Goal: Transaction & Acquisition: Obtain resource

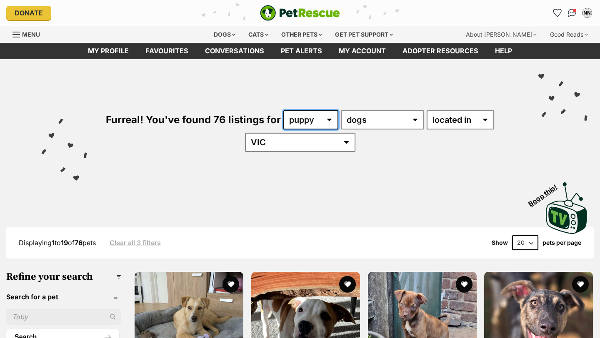
click at [329, 124] on select "any age puppy adult senior" at bounding box center [310, 119] width 55 height 19
select select "any"
click at [283, 110] on select "any age puppy adult senior" at bounding box center [310, 119] width 55 height 19
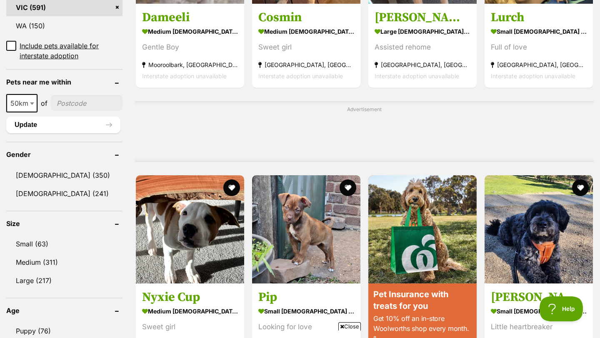
scroll to position [587, 0]
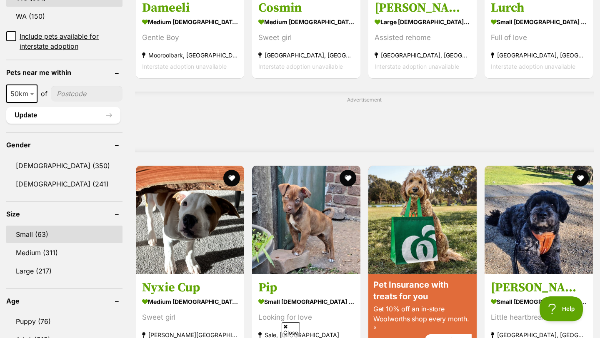
click at [51, 226] on link "Small (63)" at bounding box center [64, 235] width 116 height 18
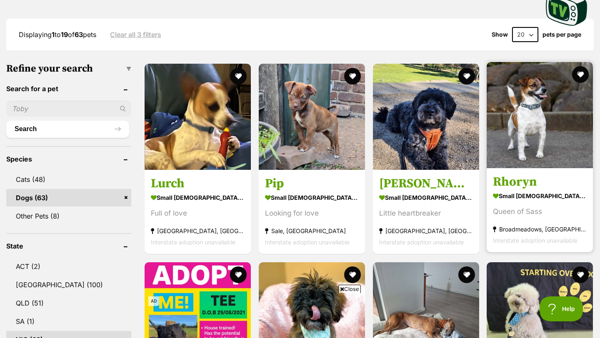
click at [516, 209] on div "Queen of Sass" at bounding box center [540, 212] width 94 height 11
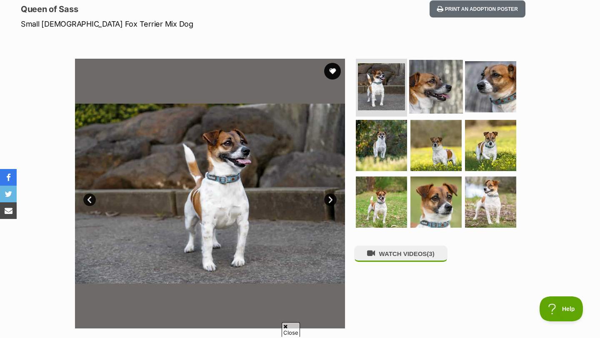
scroll to position [116, 0]
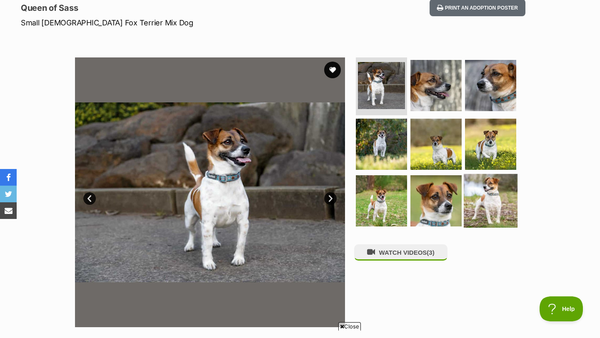
click at [483, 203] on img at bounding box center [491, 201] width 54 height 54
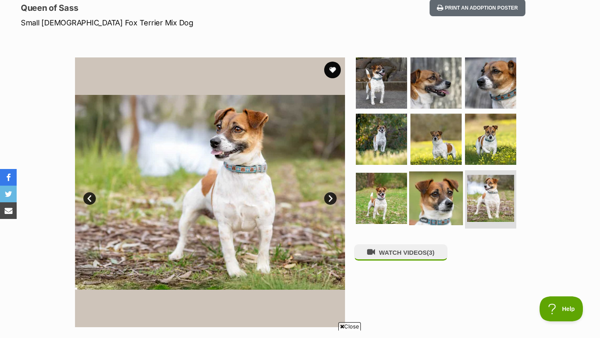
click at [448, 200] on img at bounding box center [436, 199] width 54 height 54
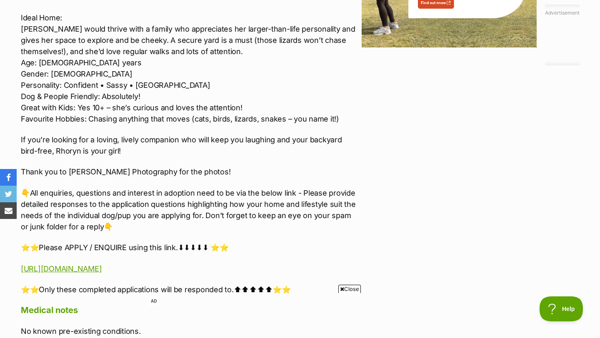
scroll to position [1146, 0]
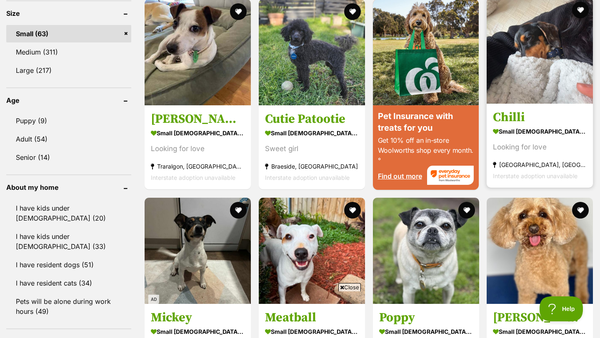
click at [525, 123] on h3 "Chilli" at bounding box center [540, 118] width 94 height 16
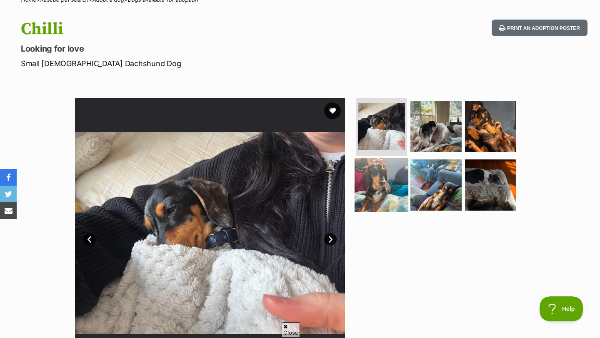
click at [385, 179] on img at bounding box center [382, 185] width 54 height 54
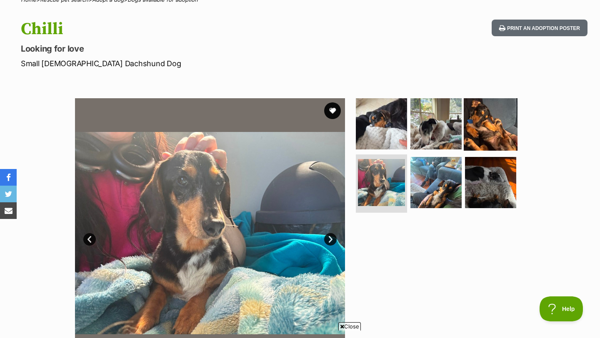
click at [506, 123] on img at bounding box center [491, 124] width 54 height 54
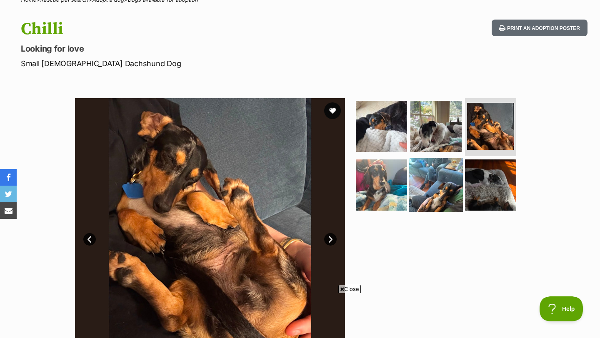
click at [447, 181] on img at bounding box center [436, 185] width 54 height 54
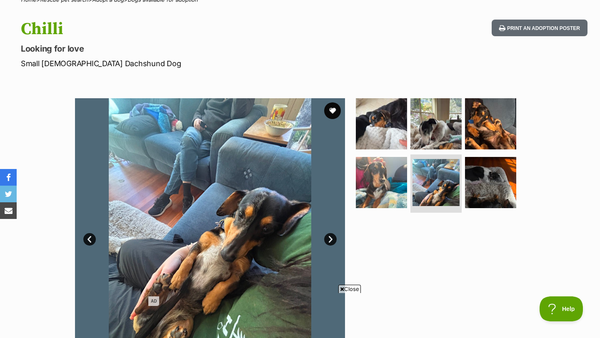
click at [348, 94] on section "Available 5 of 6 images 5 of 6 images 5 of 6 images 5 of 6 images 5 of 6 images…" at bounding box center [300, 227] width 475 height 283
click at [372, 118] on img at bounding box center [382, 124] width 54 height 54
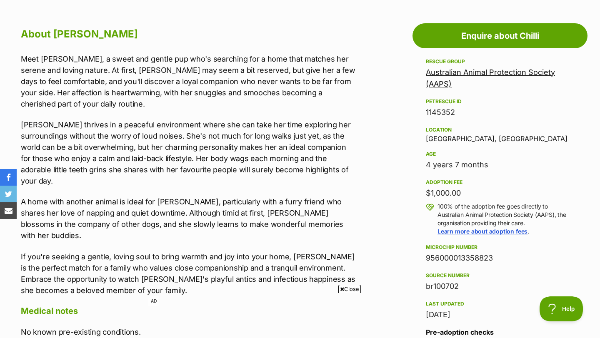
scroll to position [446, 0]
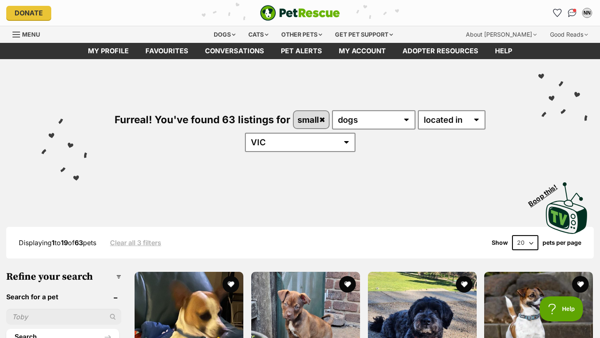
click at [526, 244] on select "20 40 60" at bounding box center [525, 242] width 26 height 15
select select "60"
click at [512, 236] on select "20 40 60" at bounding box center [525, 242] width 26 height 15
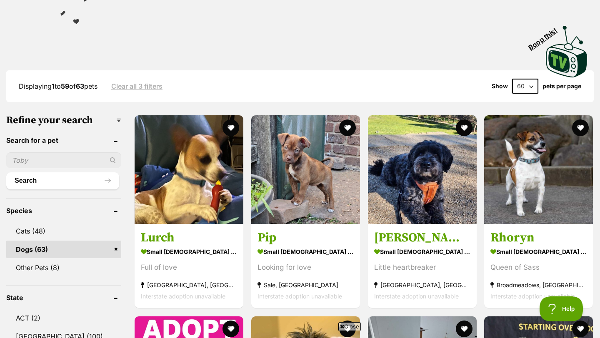
click at [195, 232] on h3 "Lurch" at bounding box center [189, 238] width 96 height 16
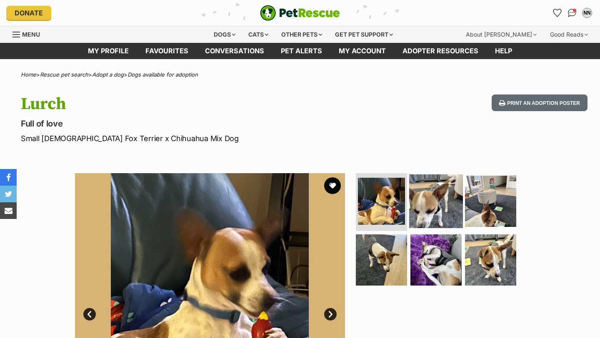
click at [431, 214] on img at bounding box center [436, 201] width 54 height 54
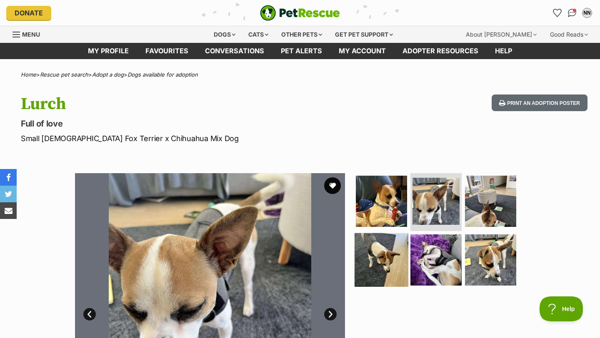
click at [370, 256] on img at bounding box center [382, 260] width 54 height 54
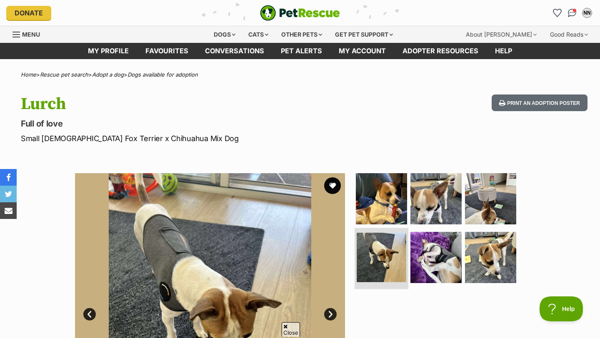
scroll to position [86, 0]
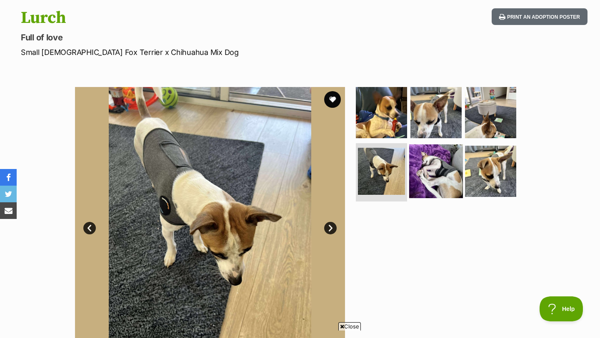
click at [440, 169] on img at bounding box center [436, 172] width 54 height 54
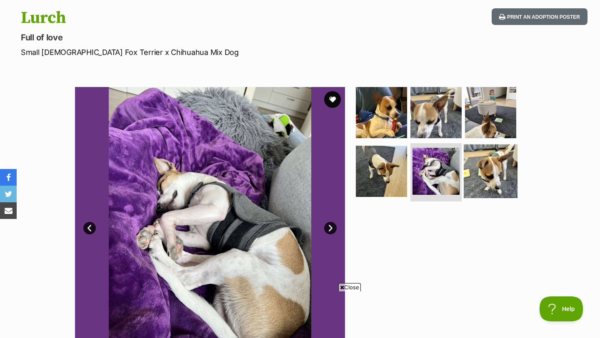
click at [493, 161] on img at bounding box center [491, 172] width 54 height 54
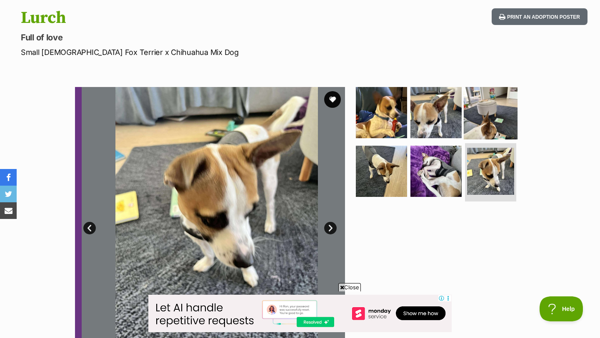
scroll to position [0, 0]
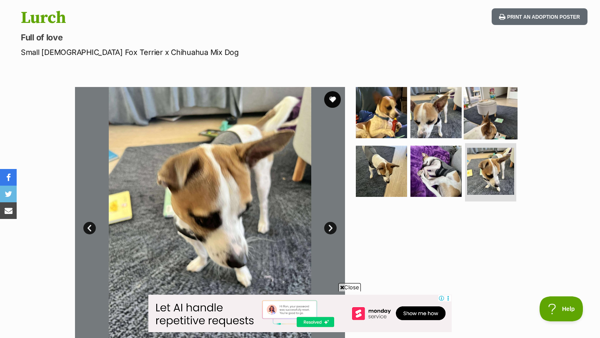
click at [480, 110] on img at bounding box center [491, 112] width 54 height 54
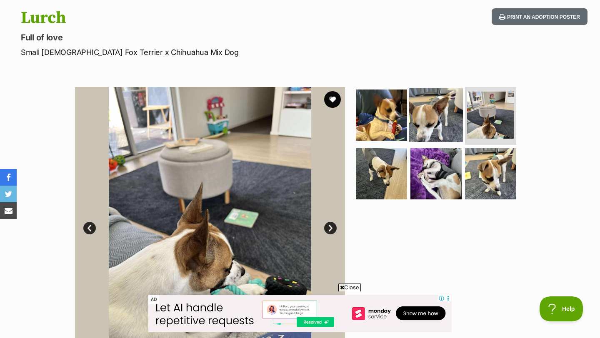
click at [445, 109] on img at bounding box center [436, 115] width 54 height 54
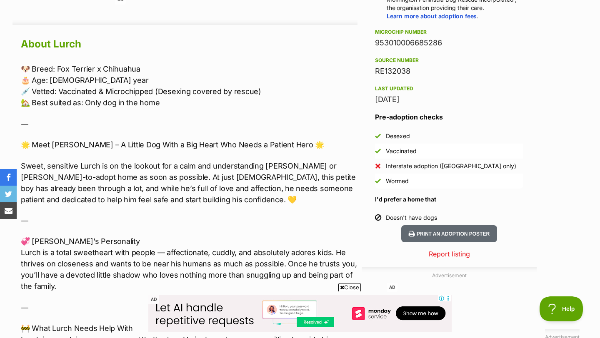
scroll to position [726, 0]
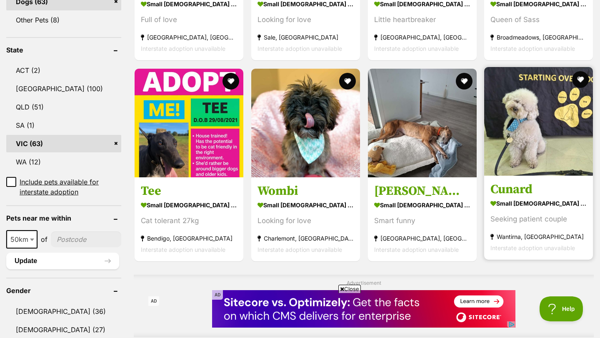
click at [538, 205] on strong "small male Dog" at bounding box center [538, 204] width 96 height 12
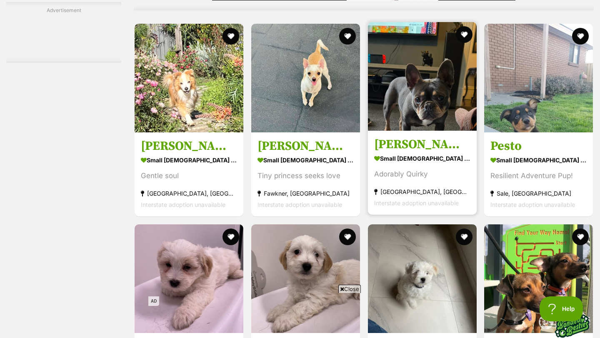
scroll to position [1666, 0]
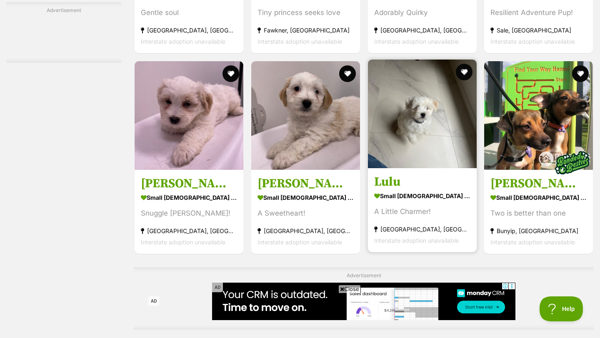
click at [432, 207] on section "small [DEMOGRAPHIC_DATA] Dog A Little Charmer! [GEOGRAPHIC_DATA], [GEOGRAPHIC_D…" at bounding box center [422, 218] width 96 height 56
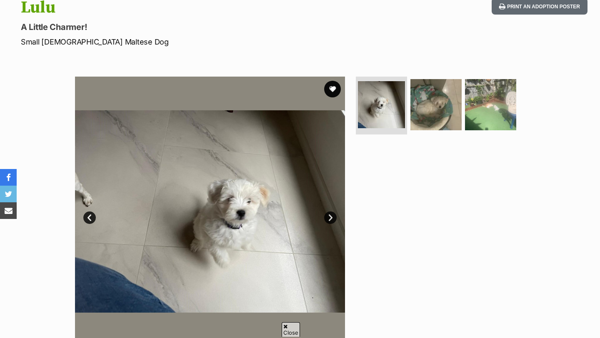
scroll to position [98, 0]
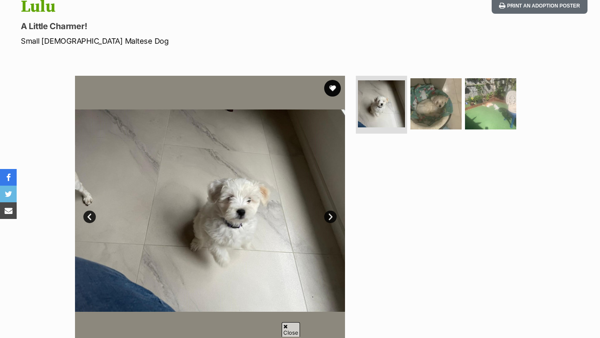
click at [331, 213] on link "Next" at bounding box center [330, 217] width 13 height 13
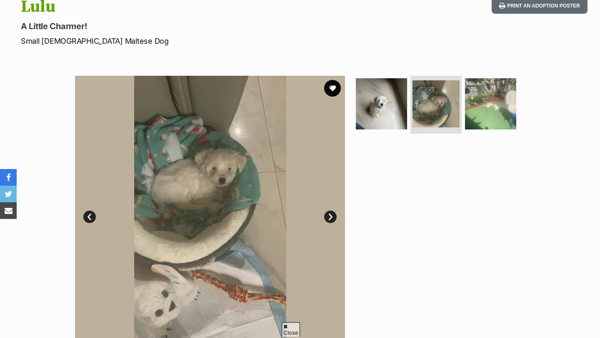
click at [331, 213] on link "Next" at bounding box center [330, 217] width 13 height 13
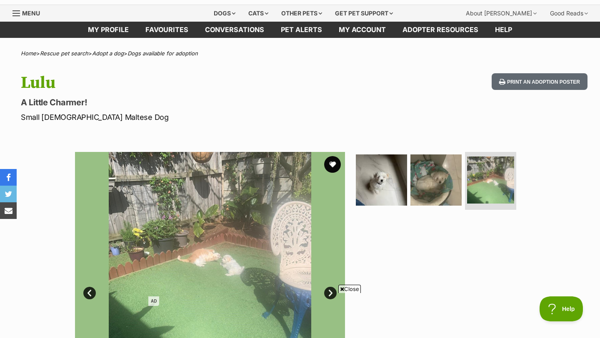
scroll to position [0, 0]
